Goal: Check status: Check status

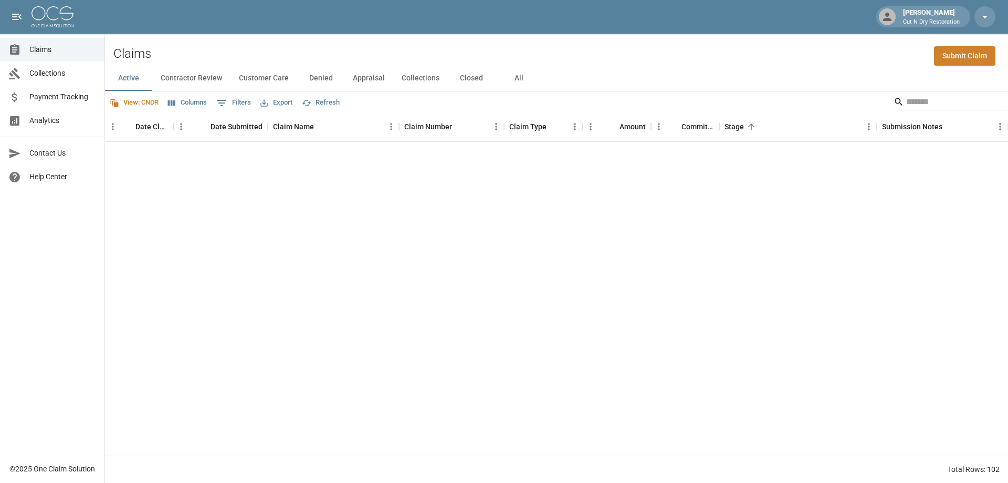
scroll to position [1576, 0]
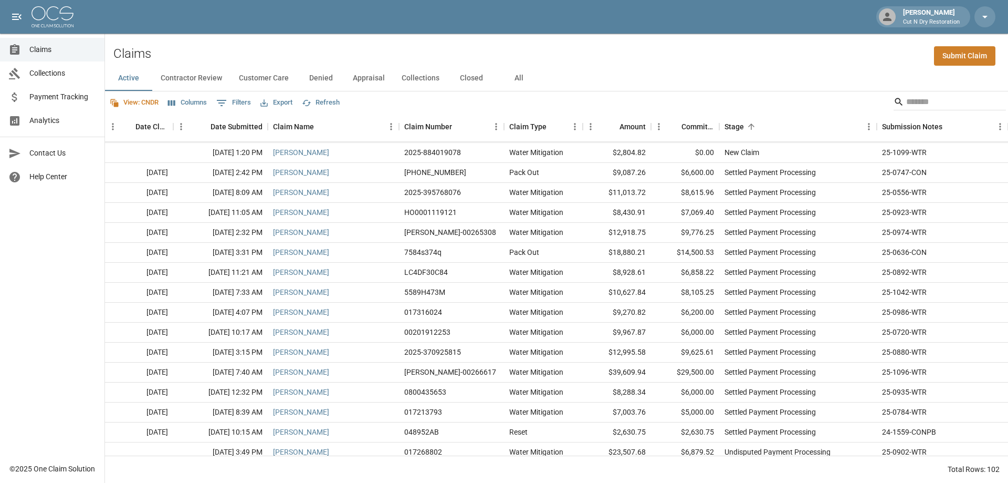
click at [518, 76] on button "All" at bounding box center [518, 78] width 47 height 25
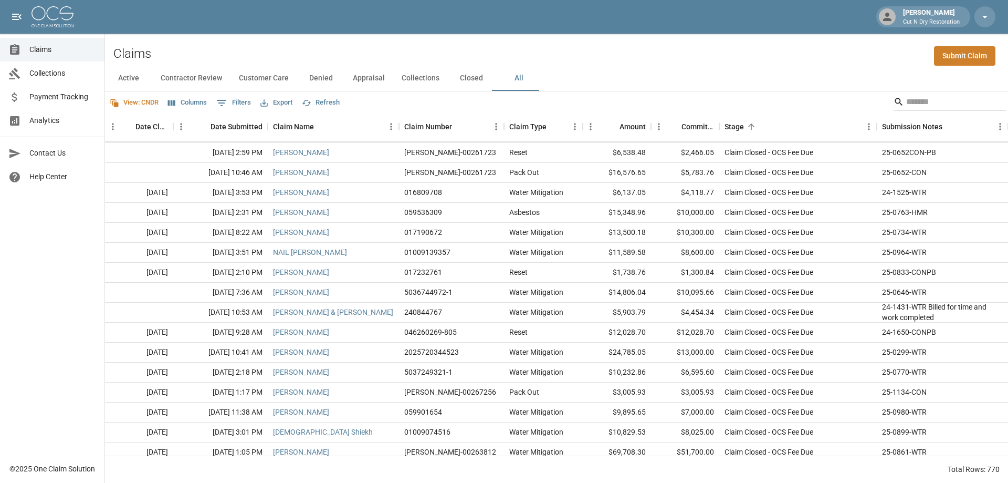
click at [934, 103] on input "Search" at bounding box center [948, 101] width 84 height 17
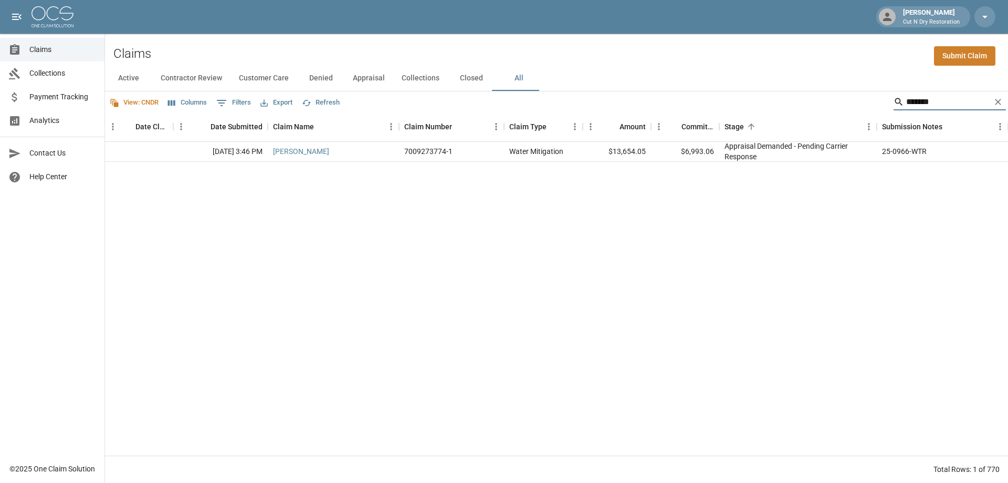
type input "*******"
click at [461, 215] on div "[DATE] 3:46 PM [PERSON_NAME] 7009273774-1 Water Mitigation $13,654.05 $6,993.06…" at bounding box center [696, 299] width 1182 height 314
click at [333, 380] on div "[DATE] 3:46 PM [PERSON_NAME] 7009273774-1 Water Mitigation $13,654.05 $6,993.06…" at bounding box center [696, 299] width 1182 height 314
click at [287, 151] on link "[PERSON_NAME]" at bounding box center [301, 151] width 56 height 11
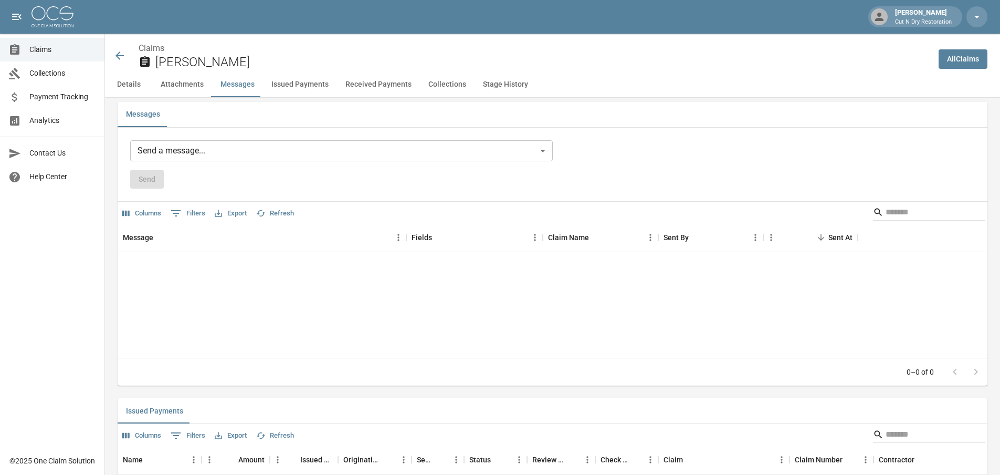
scroll to position [1155, 0]
